Goal: Task Accomplishment & Management: Manage account settings

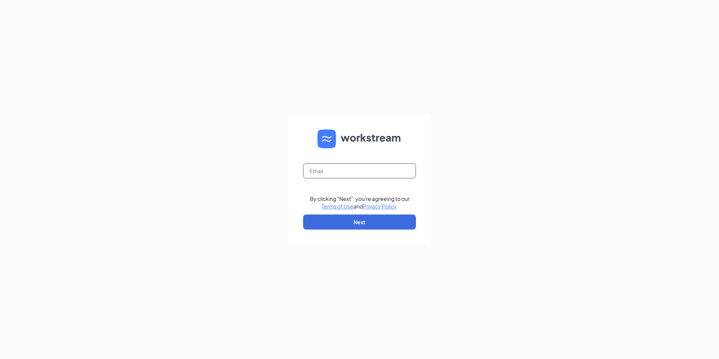
click at [314, 169] on input "text" at bounding box center [359, 170] width 113 height 15
click at [329, 224] on button "Next" at bounding box center [359, 221] width 113 height 15
click at [334, 171] on input "[DOMAIN_NAME]" at bounding box center [359, 170] width 113 height 15
type input "[EMAIL_ADDRESS][DOMAIN_NAME]"
click at [343, 223] on button "Next" at bounding box center [359, 221] width 113 height 15
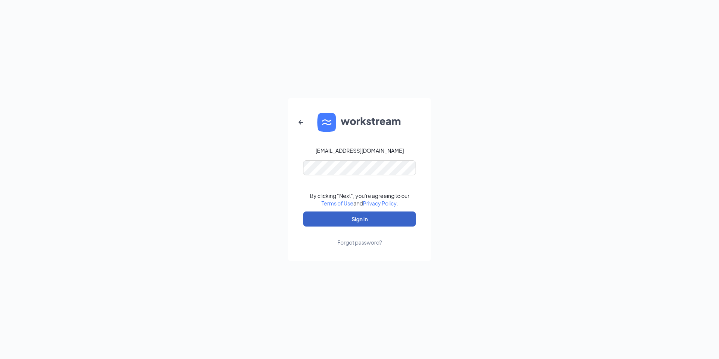
click at [338, 218] on button "Sign In" at bounding box center [359, 218] width 113 height 15
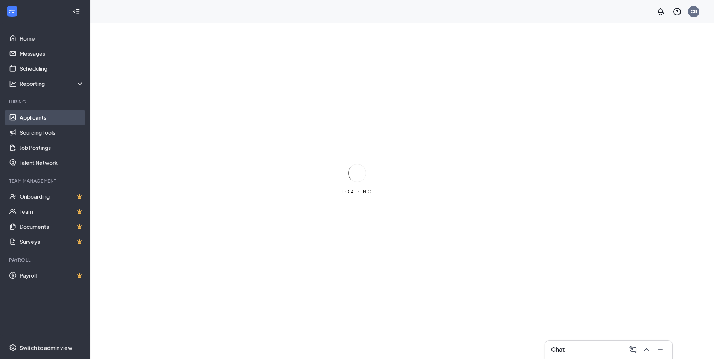
click at [32, 119] on link "Applicants" at bounding box center [52, 117] width 64 height 15
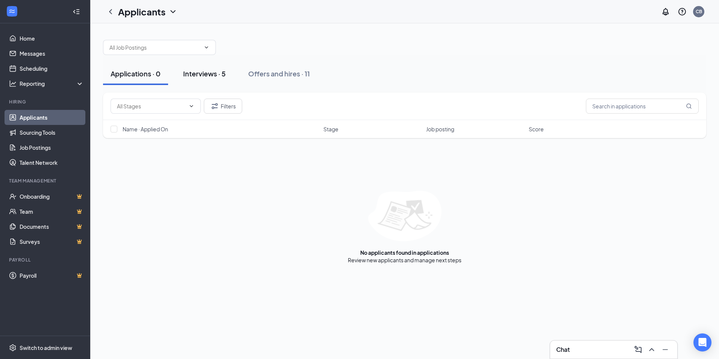
click at [211, 74] on div "Interviews · 5" at bounding box center [204, 73] width 43 height 9
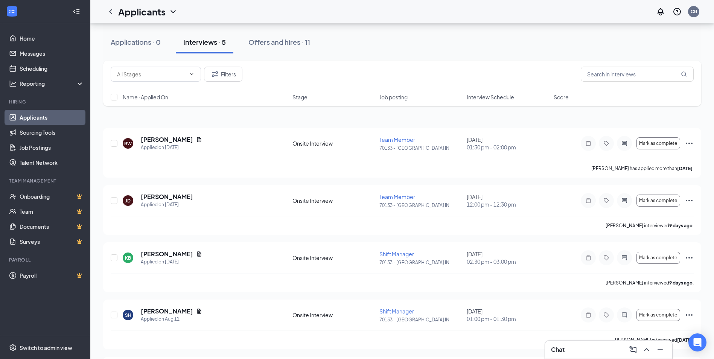
scroll to position [74, 0]
click at [289, 44] on div "Offers and hires · 11" at bounding box center [279, 41] width 62 height 9
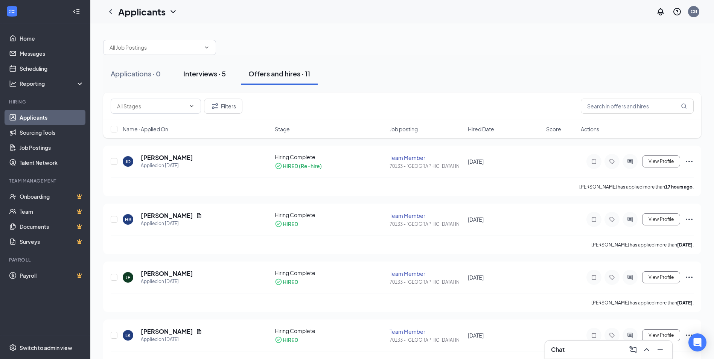
click at [203, 70] on div "Interviews · 5" at bounding box center [204, 73] width 43 height 9
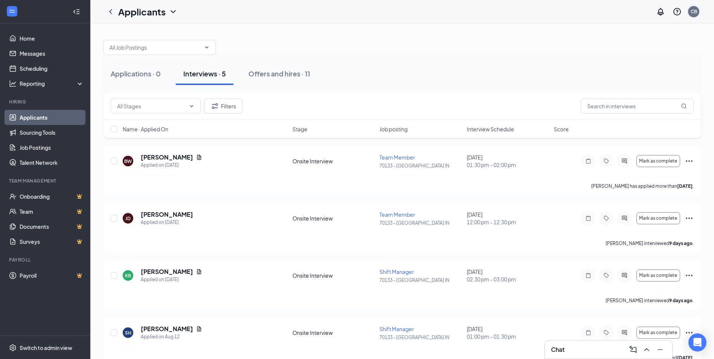
click at [690, 12] on div "CB" at bounding box center [693, 11] width 6 height 6
click at [618, 118] on div "Log out" at bounding box center [655, 115] width 81 height 8
